Goal: Find specific page/section: Find specific page/section

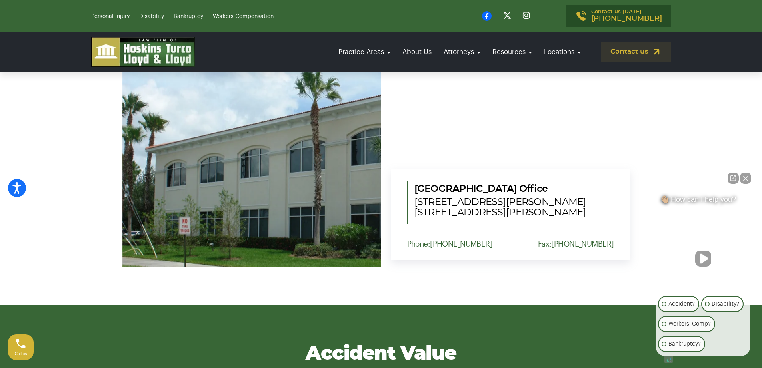
scroll to position [1000, 0]
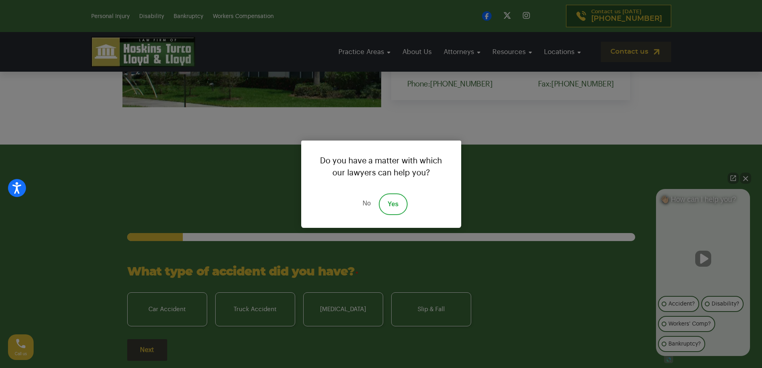
click at [368, 198] on link "No" at bounding box center [366, 204] width 24 height 22
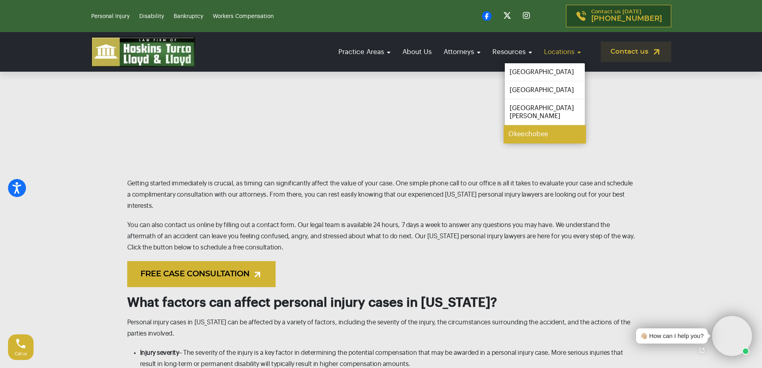
scroll to position [1120, 0]
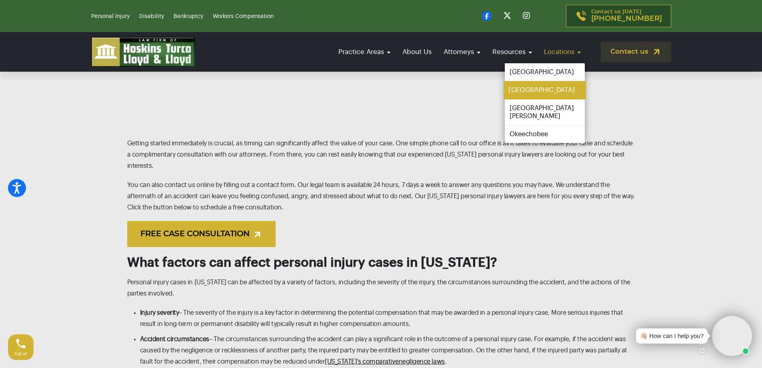
click at [526, 88] on link "[GEOGRAPHIC_DATA]" at bounding box center [545, 90] width 82 height 18
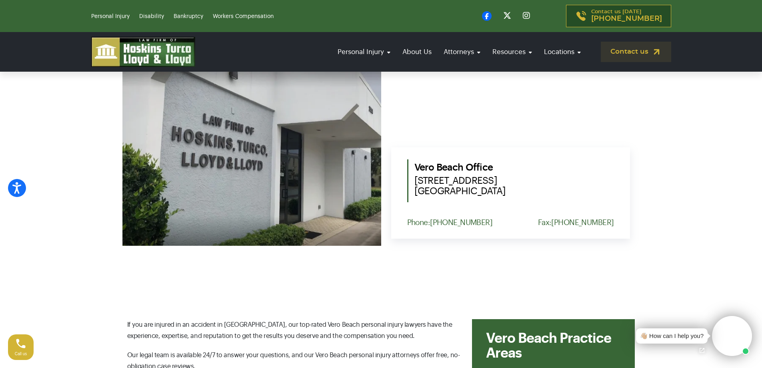
scroll to position [360, 0]
